Goal: Navigation & Orientation: Find specific page/section

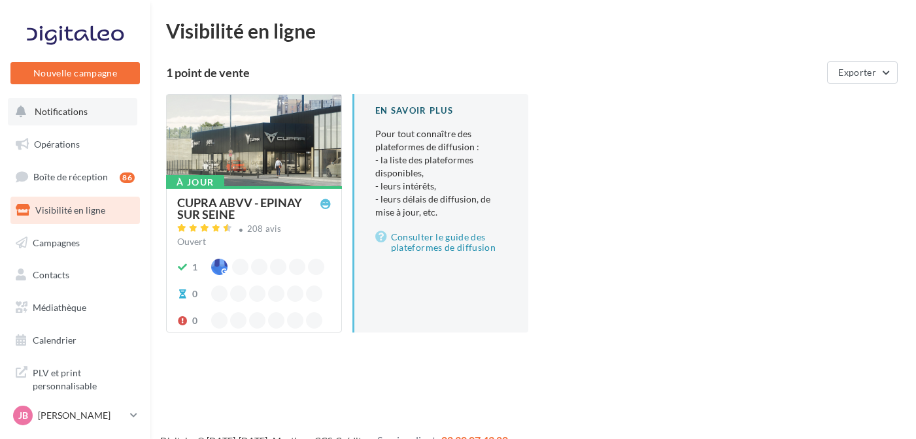
click at [95, 107] on button "Notifications" at bounding box center [72, 111] width 129 height 27
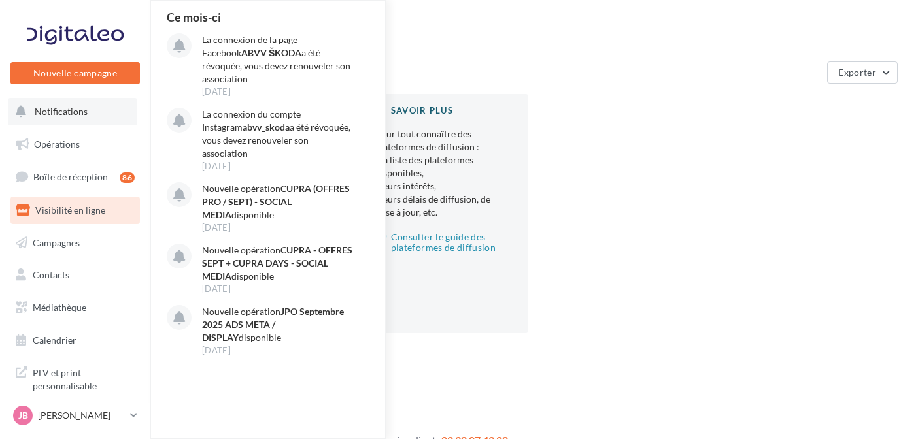
click at [86, 118] on button "Notifications Ce mois-ci La connexion de la page Facebook ABVV ŠKODA a été révo…" at bounding box center [72, 111] width 129 height 27
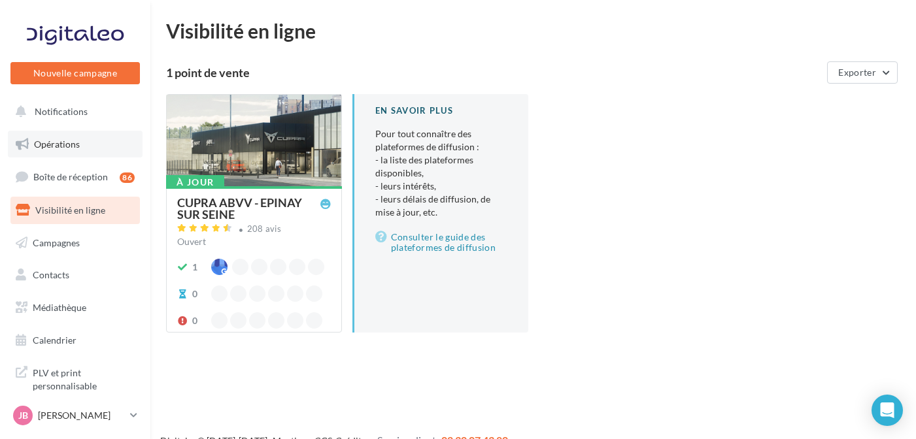
click at [63, 139] on span "Opérations" at bounding box center [57, 144] width 46 height 11
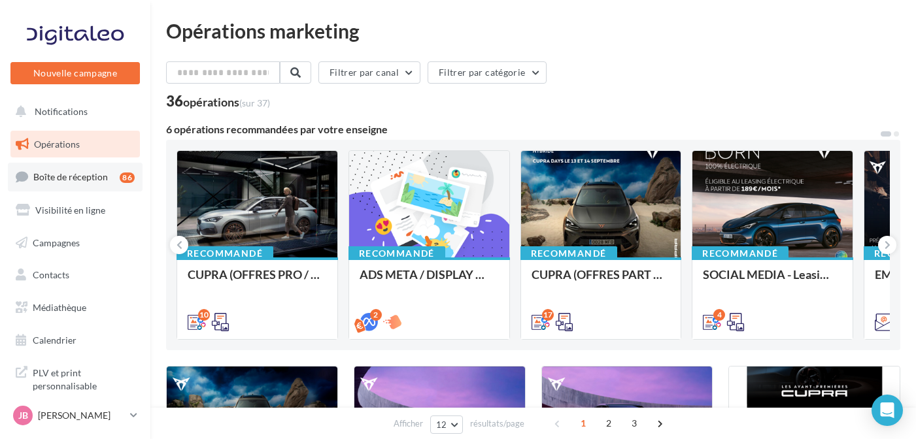
click at [43, 171] on span "Boîte de réception" at bounding box center [70, 176] width 75 height 11
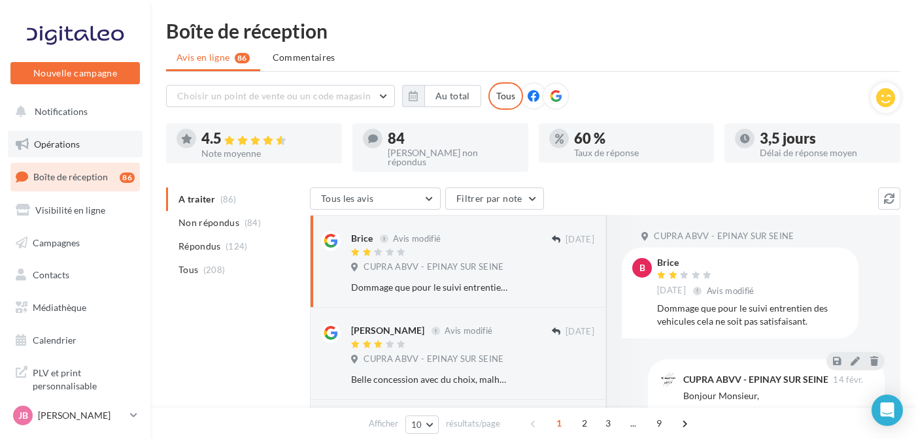
click at [72, 141] on span "Opérations" at bounding box center [57, 144] width 46 height 11
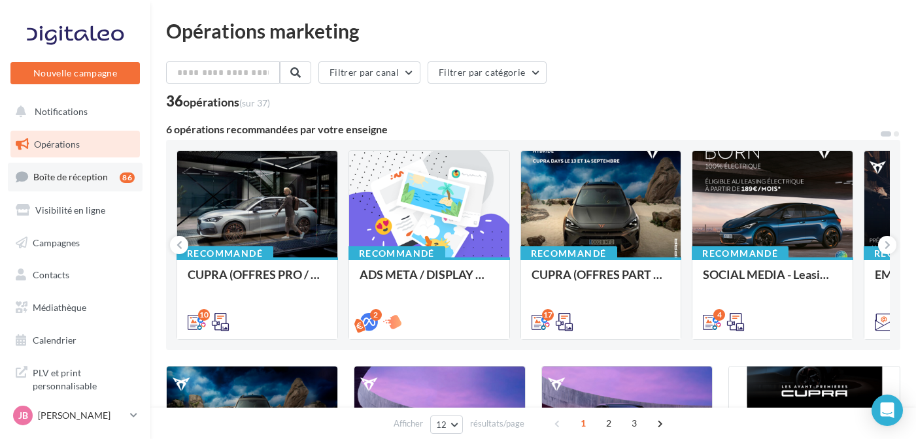
click at [44, 184] on link "Boîte de réception 86" at bounding box center [75, 177] width 135 height 28
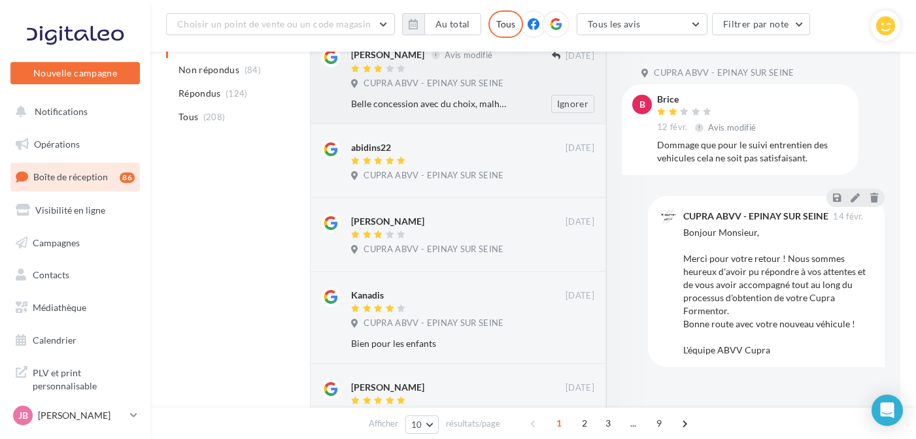
scroll to position [286, 0]
click at [485, 305] on div at bounding box center [458, 310] width 214 height 11
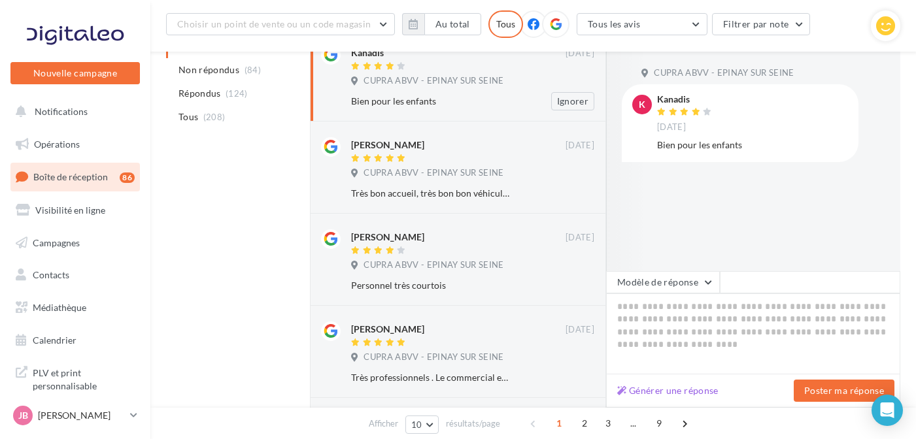
scroll to position [543, 0]
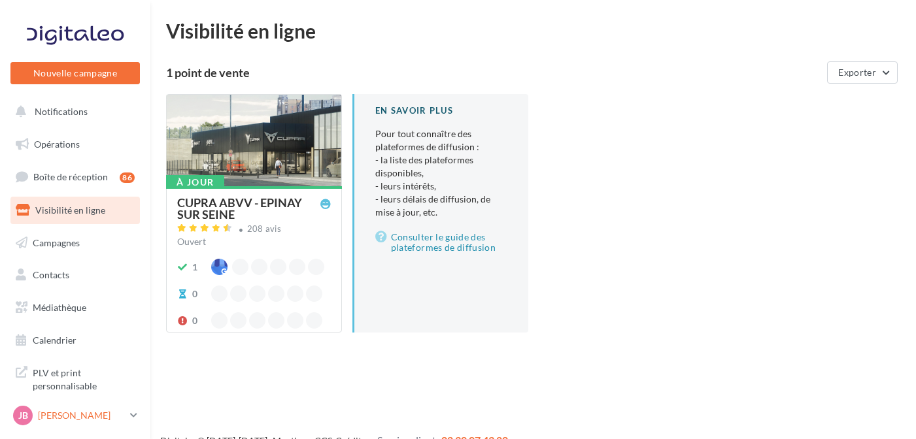
click at [41, 411] on p "[PERSON_NAME]" at bounding box center [81, 415] width 87 height 13
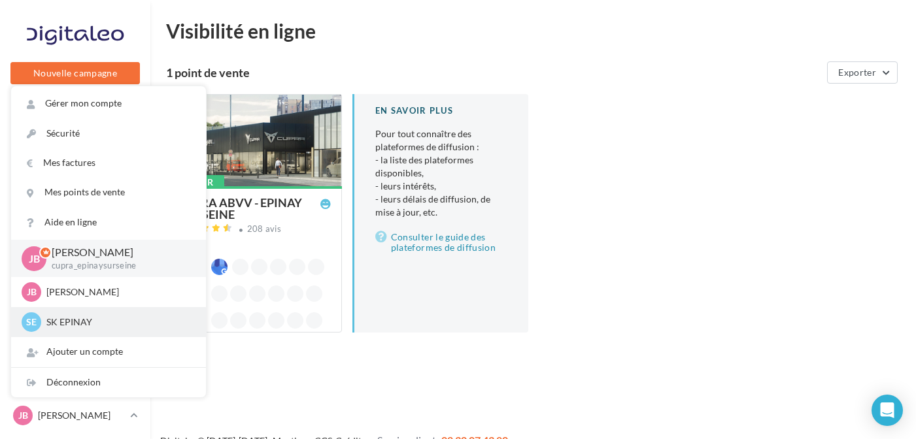
click at [69, 330] on div "SE SK EPINAY sk-epin-bou" at bounding box center [109, 323] width 174 height 20
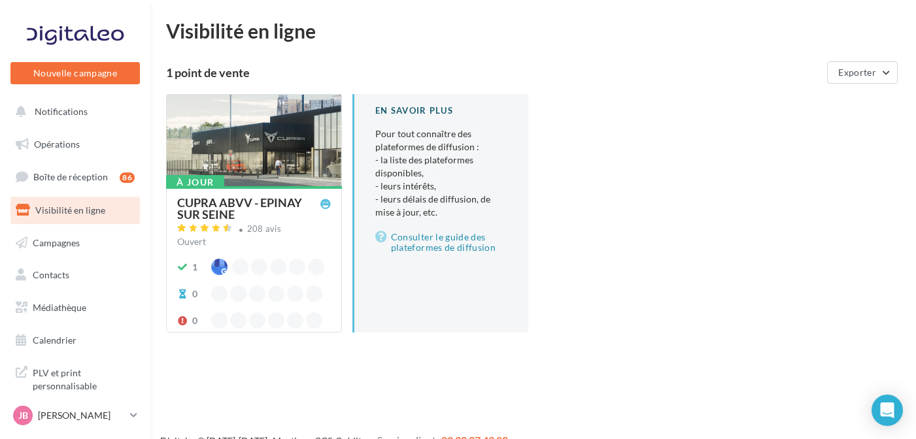
click at [673, 297] on div "À jour CUPRA ABVV - EPINAY SUR SEINE 208 avis Ouvert 1 0 0 En savoir plus Pour …" at bounding box center [538, 224] width 745 height 260
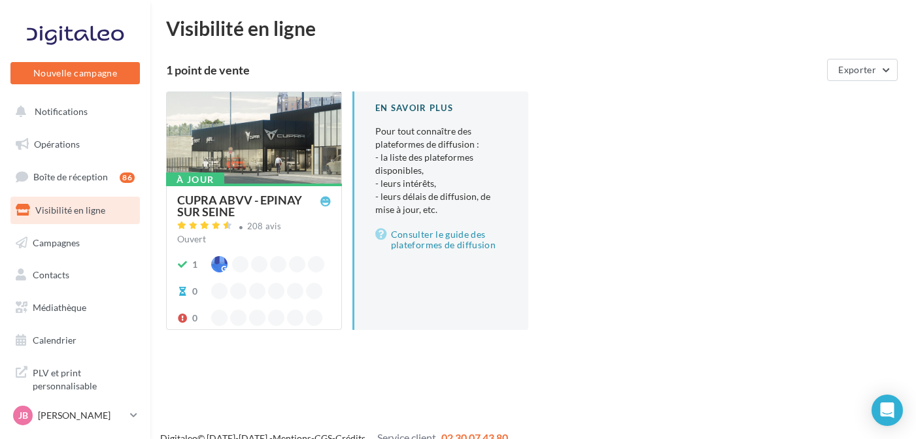
scroll to position [9, 0]
